Goal: Task Accomplishment & Management: Use online tool/utility

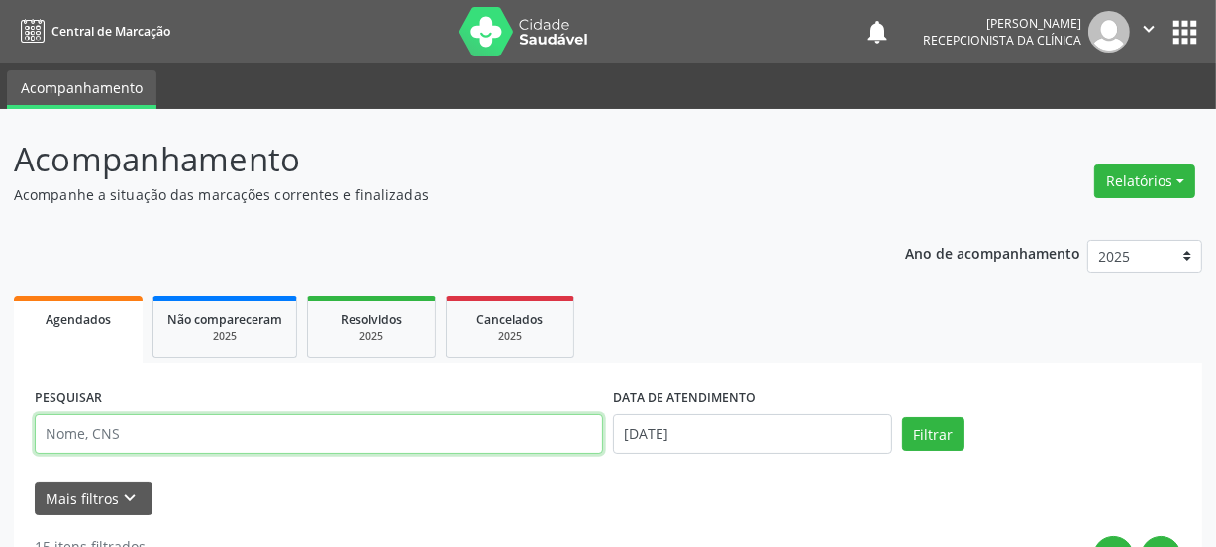
drag, startPoint x: 78, startPoint y: 425, endPoint x: 88, endPoint y: 433, distance: 12.7
click at [79, 427] on input "text" at bounding box center [319, 434] width 568 height 40
click at [88, 433] on input "text" at bounding box center [319, 434] width 568 height 40
type input "708402710982567"
click at [902, 417] on button "Filtrar" at bounding box center [933, 434] width 62 height 34
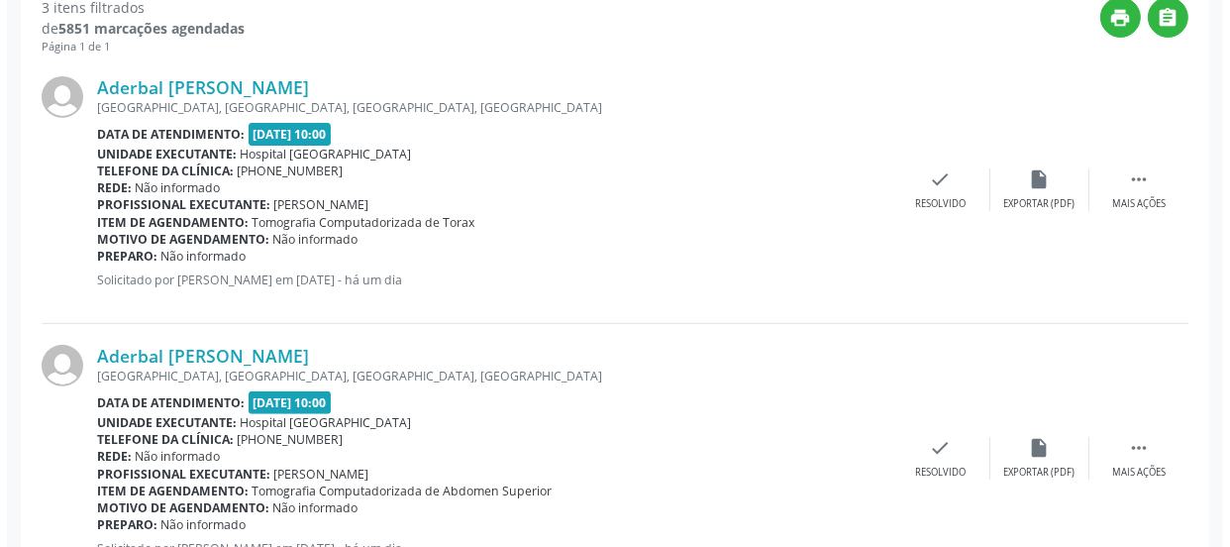
scroll to position [540, 0]
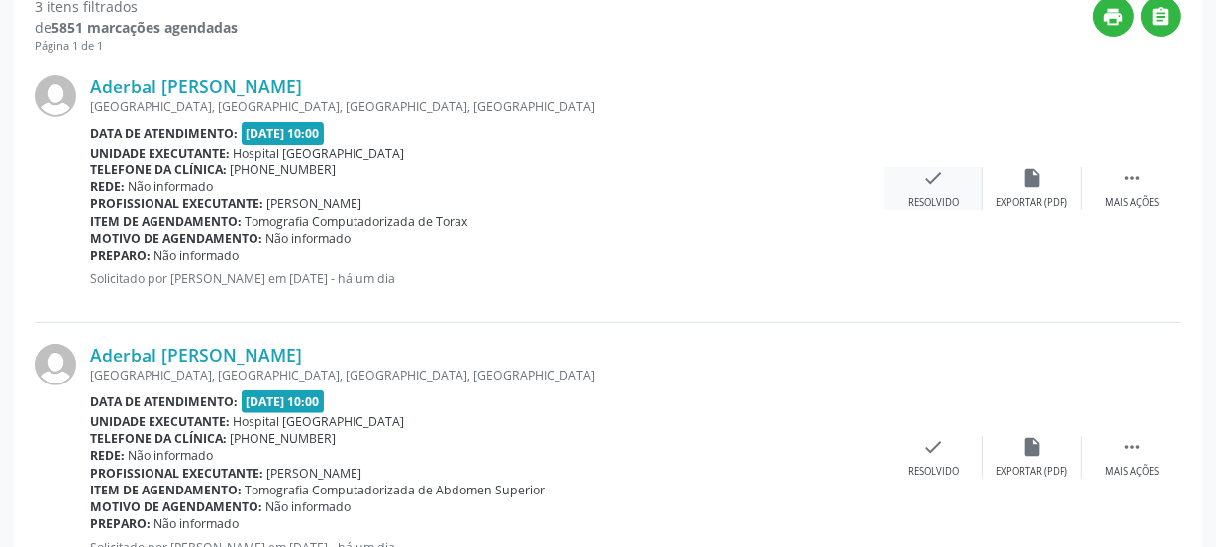
click at [934, 188] on div "check Resolvido" at bounding box center [933, 188] width 99 height 43
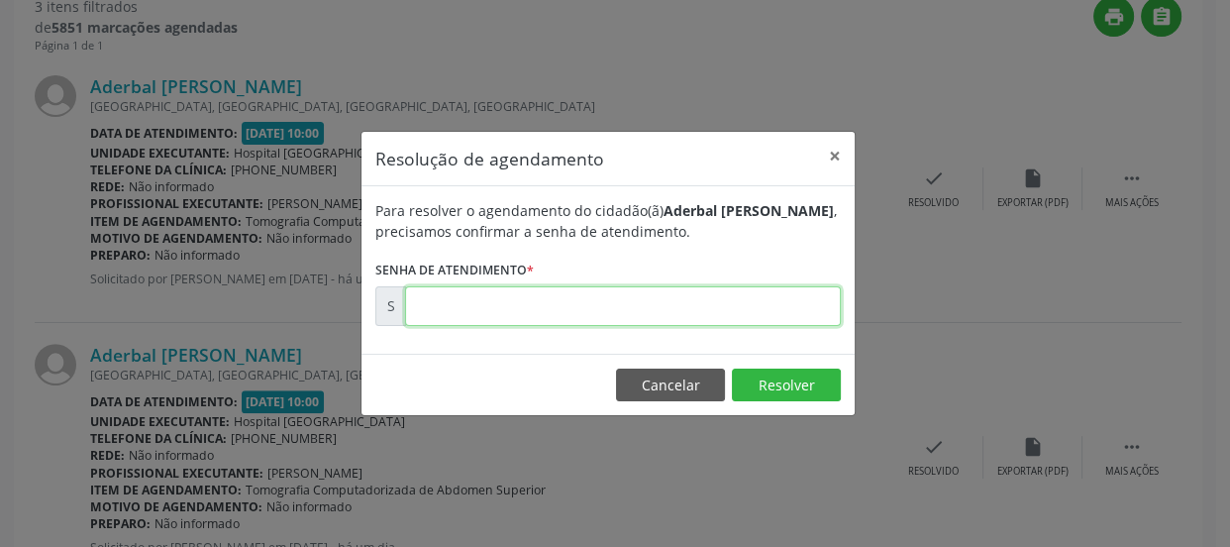
click at [537, 300] on input "text" at bounding box center [623, 306] width 436 height 40
type input "00171895"
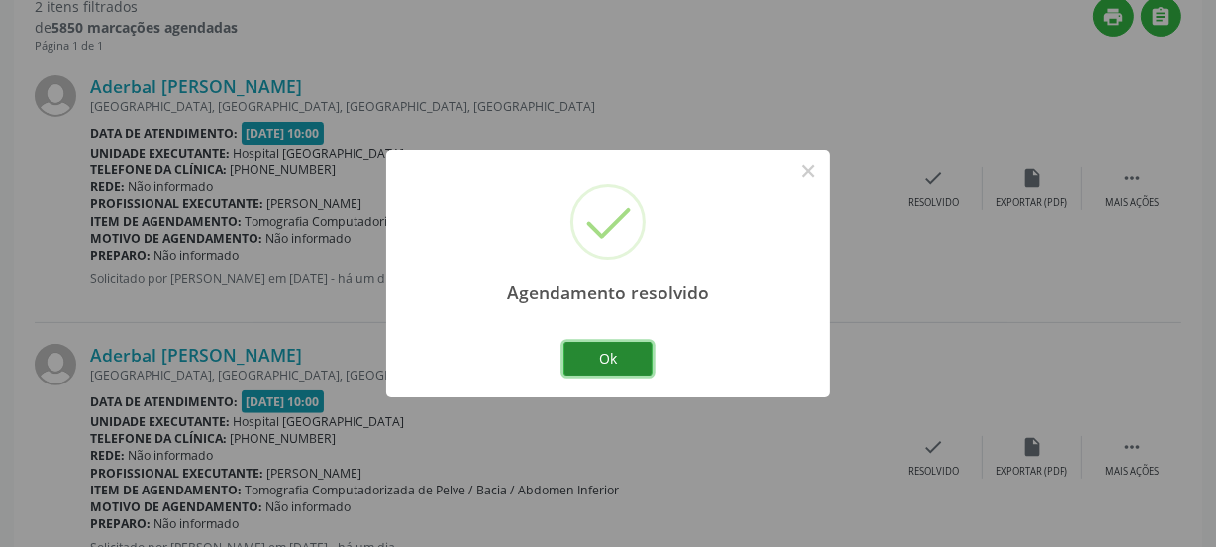
click at [587, 370] on button "Ok" at bounding box center [607, 359] width 89 height 34
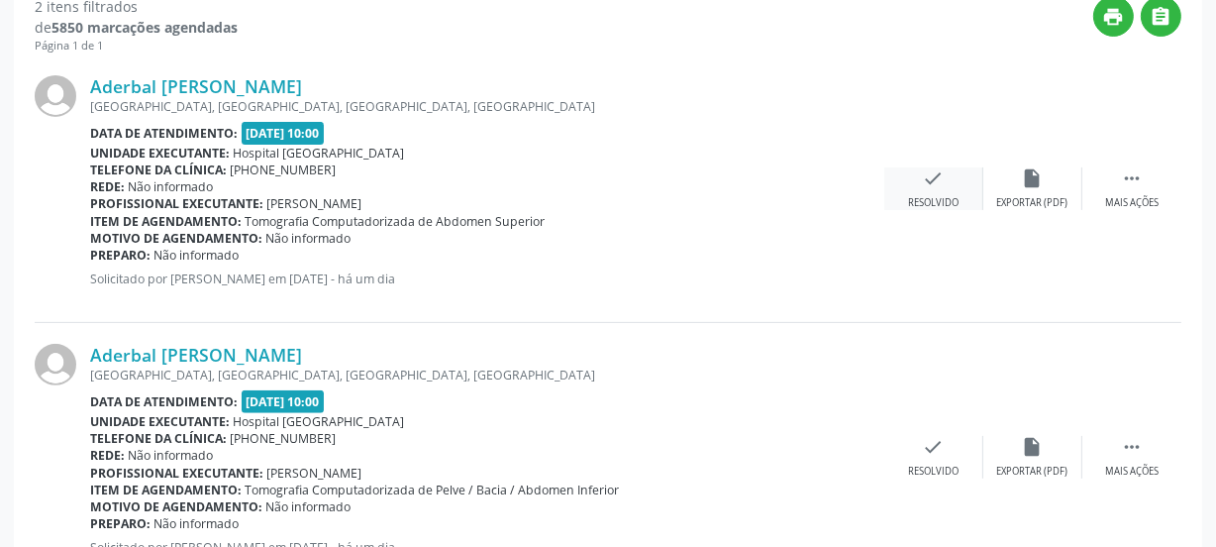
click at [925, 194] on div "check Resolvido" at bounding box center [933, 188] width 99 height 43
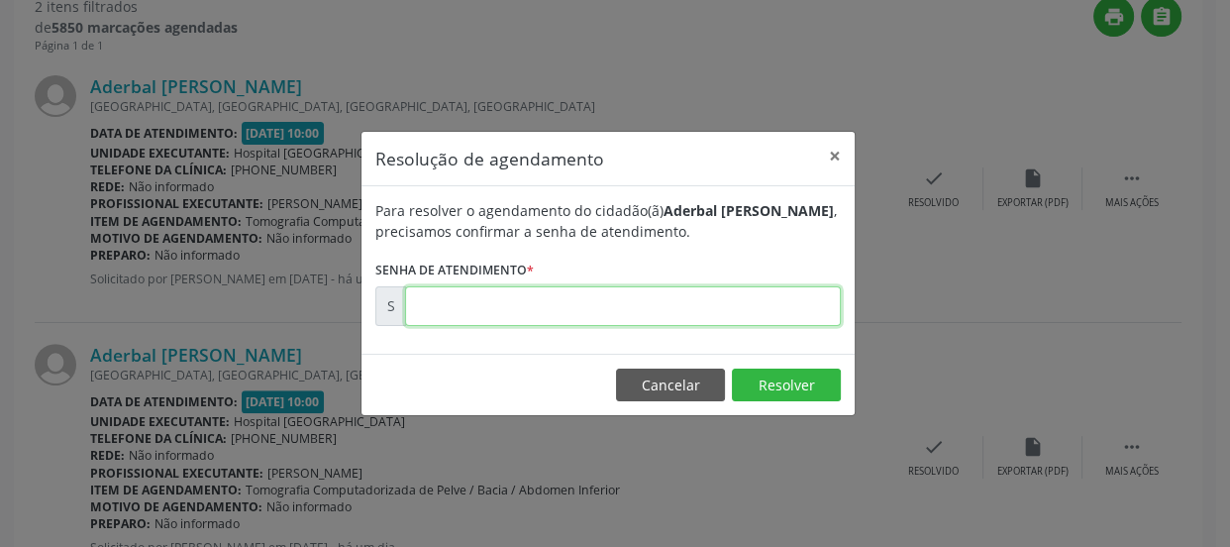
click at [535, 295] on input "text" at bounding box center [623, 306] width 436 height 40
type input "00171896"
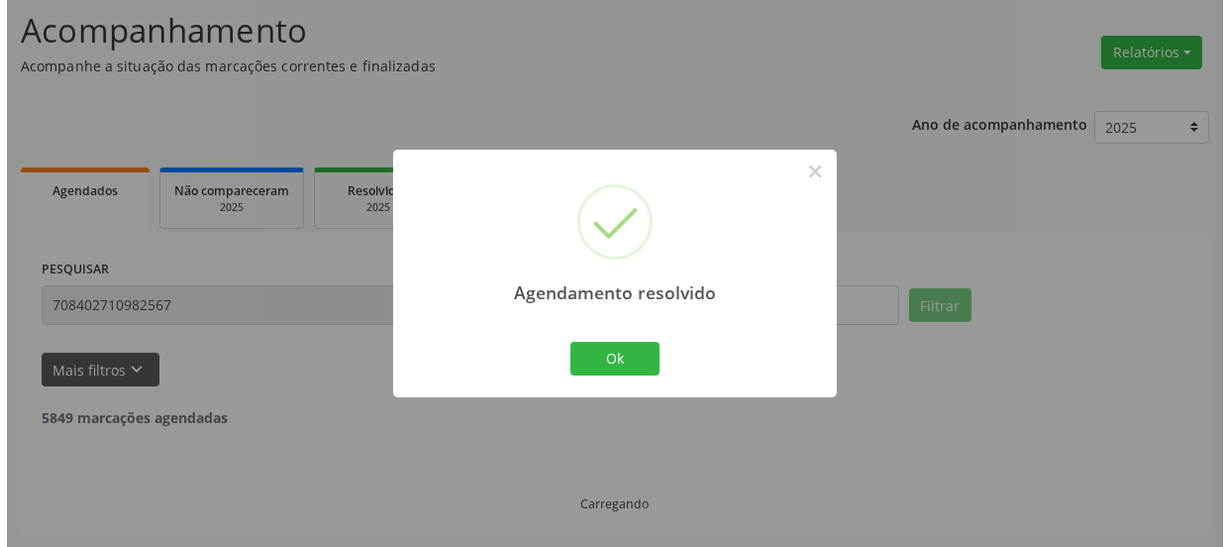
scroll to position [348, 0]
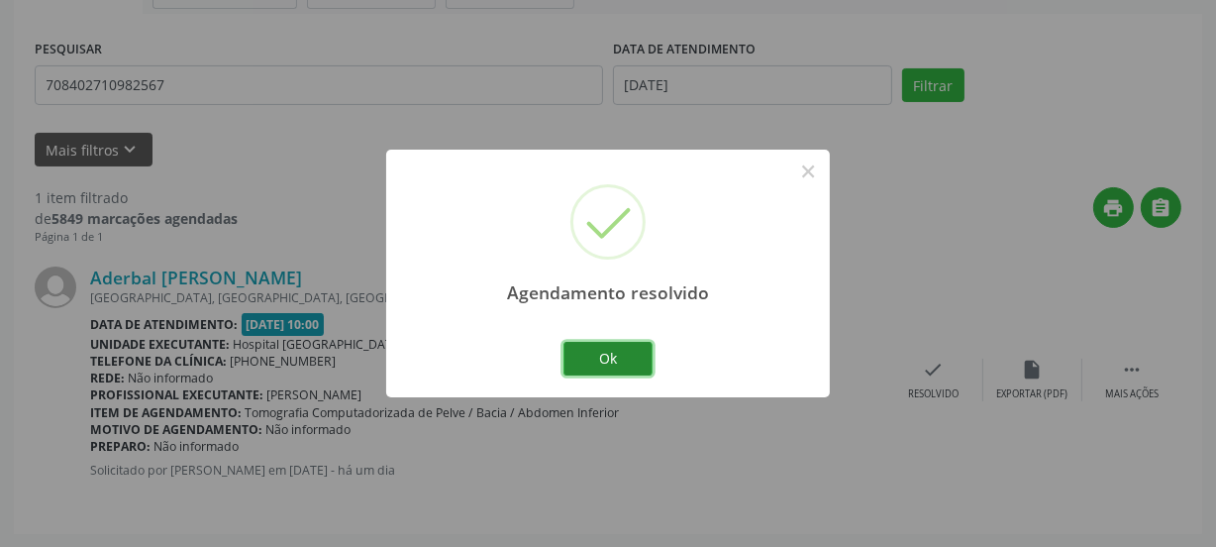
click at [645, 347] on button "Ok" at bounding box center [607, 359] width 89 height 34
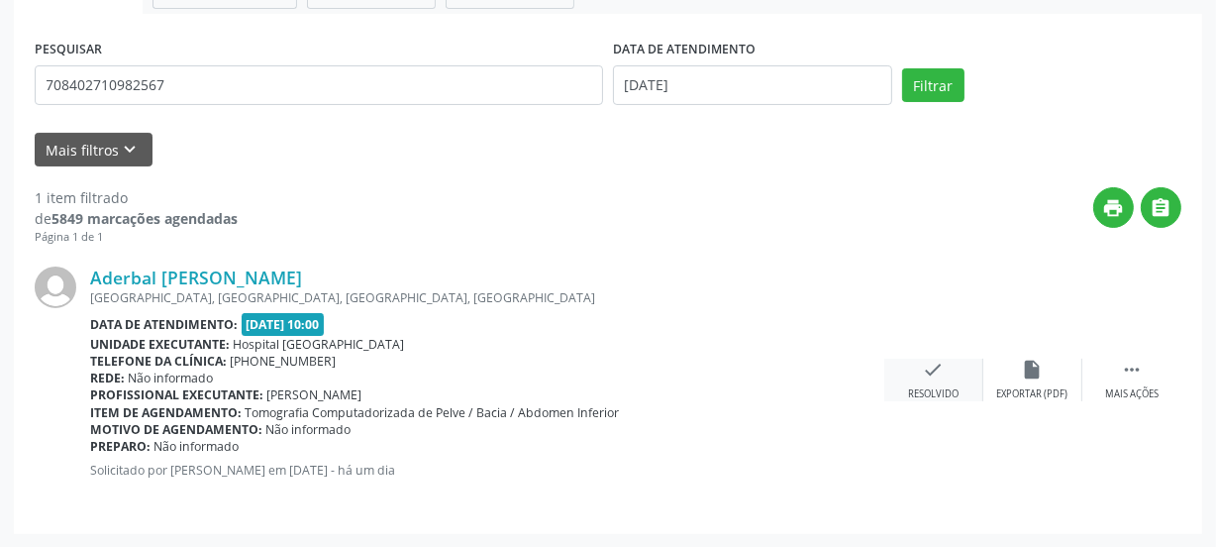
click at [935, 372] on icon "check" at bounding box center [934, 369] width 22 height 22
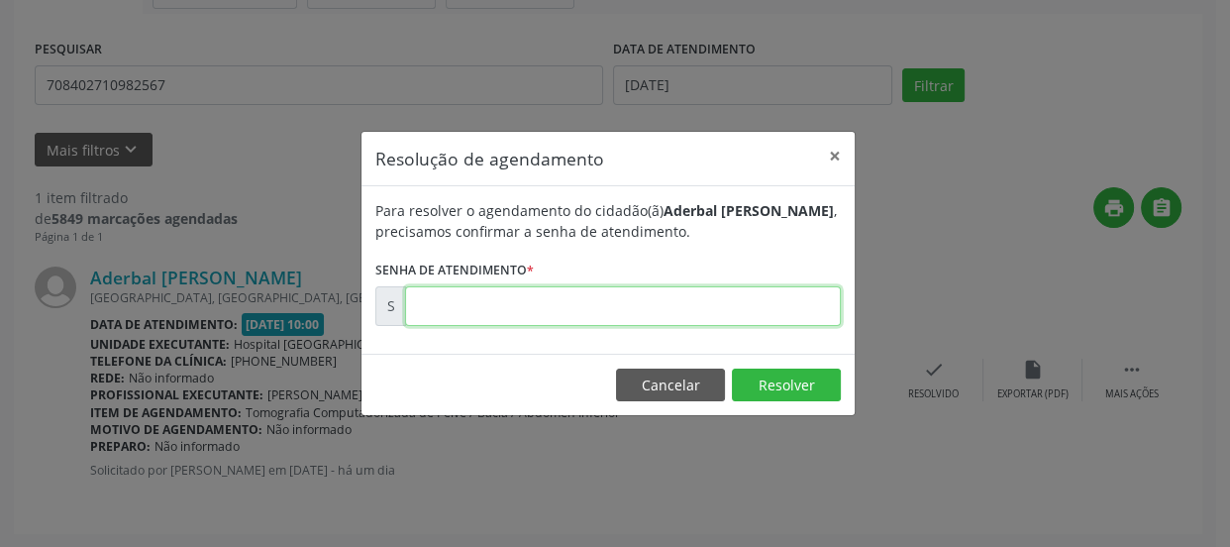
click at [663, 304] on input "text" at bounding box center [623, 306] width 436 height 40
type input "00171897"
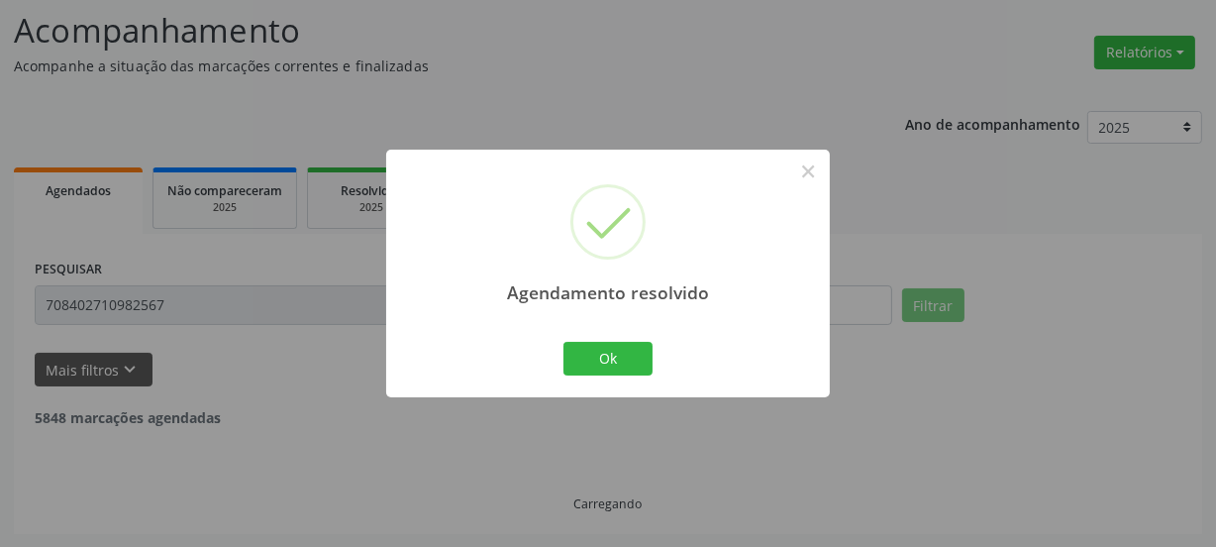
scroll to position [64, 0]
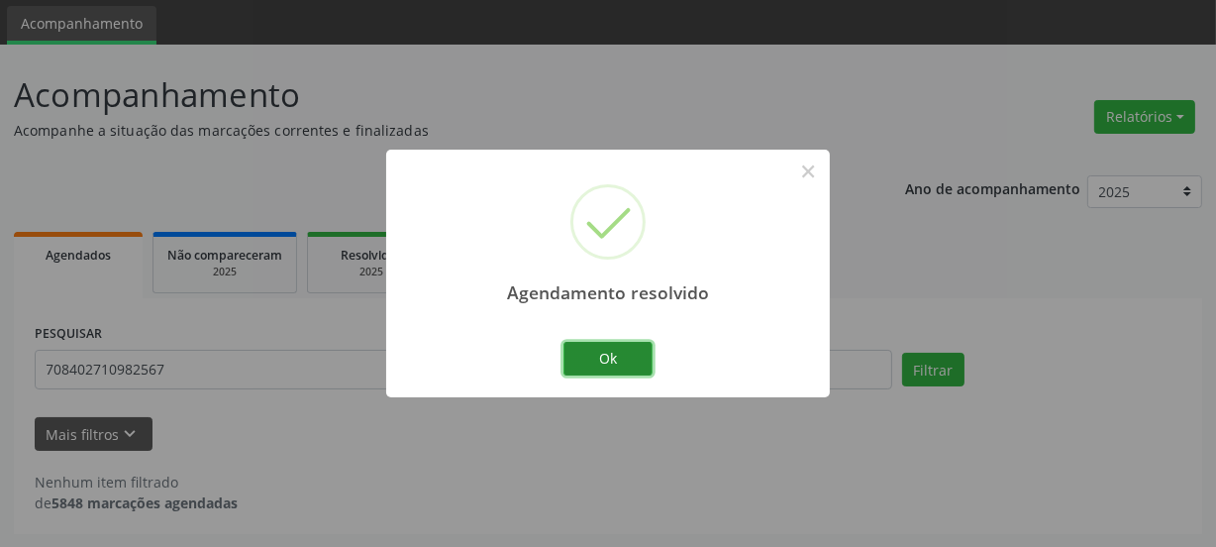
click at [594, 371] on button "Ok" at bounding box center [607, 359] width 89 height 34
